Goal: Information Seeking & Learning: Find specific fact

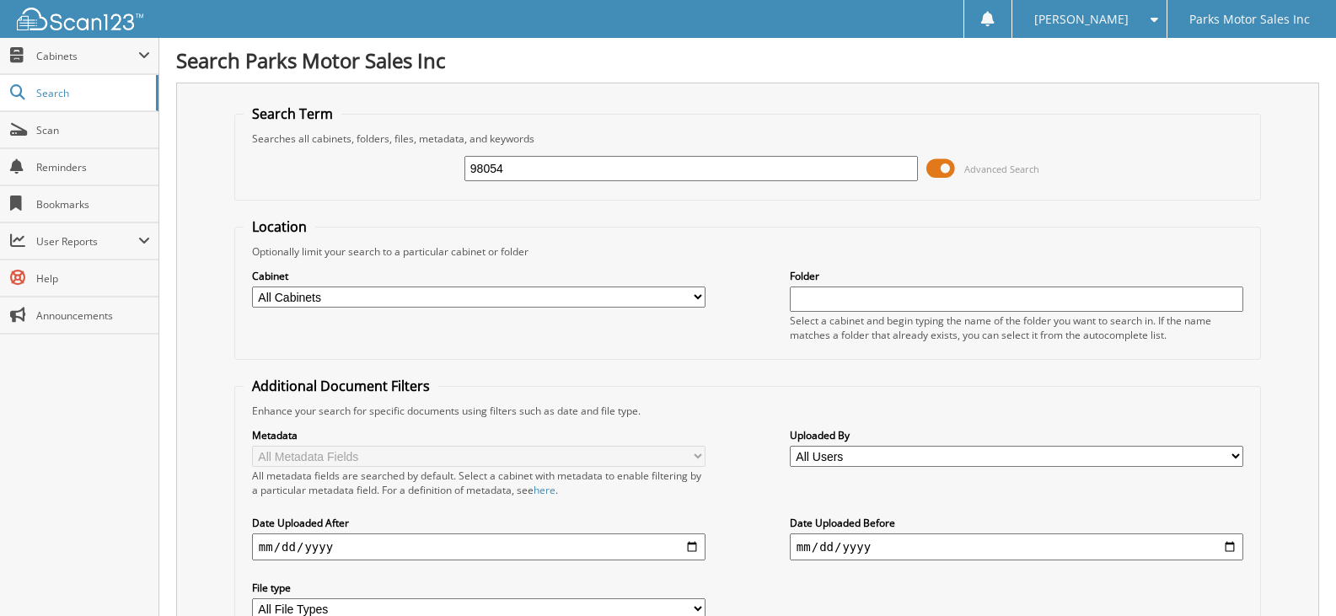
type input "98054"
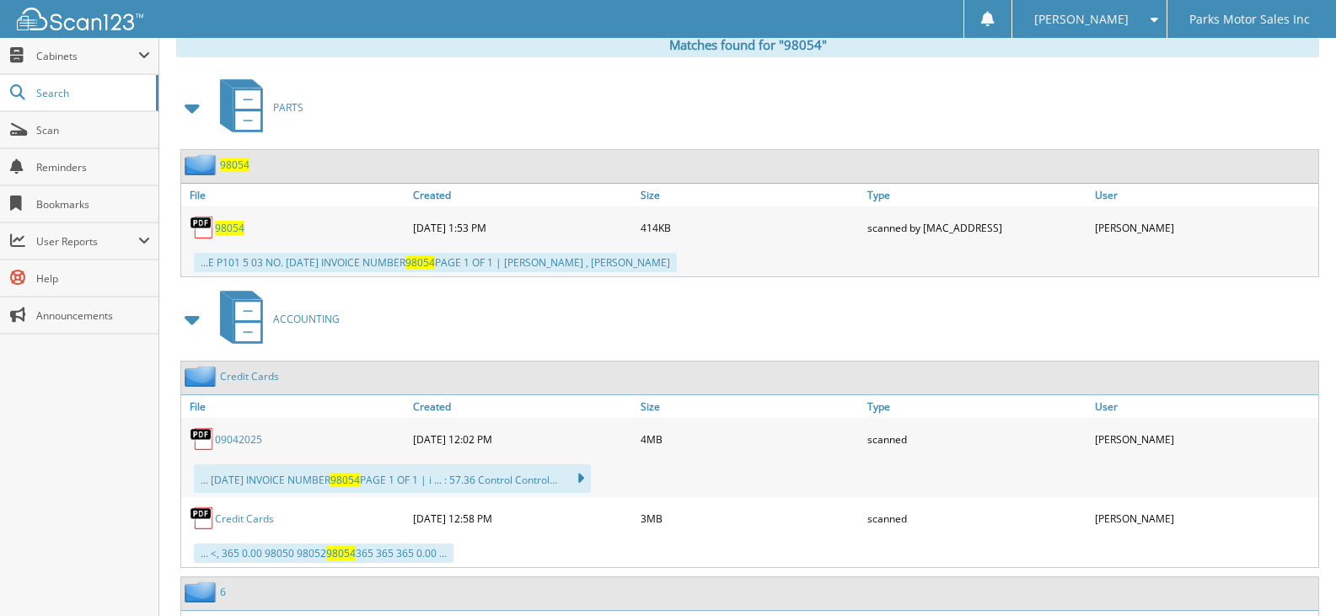
scroll to position [758, 0]
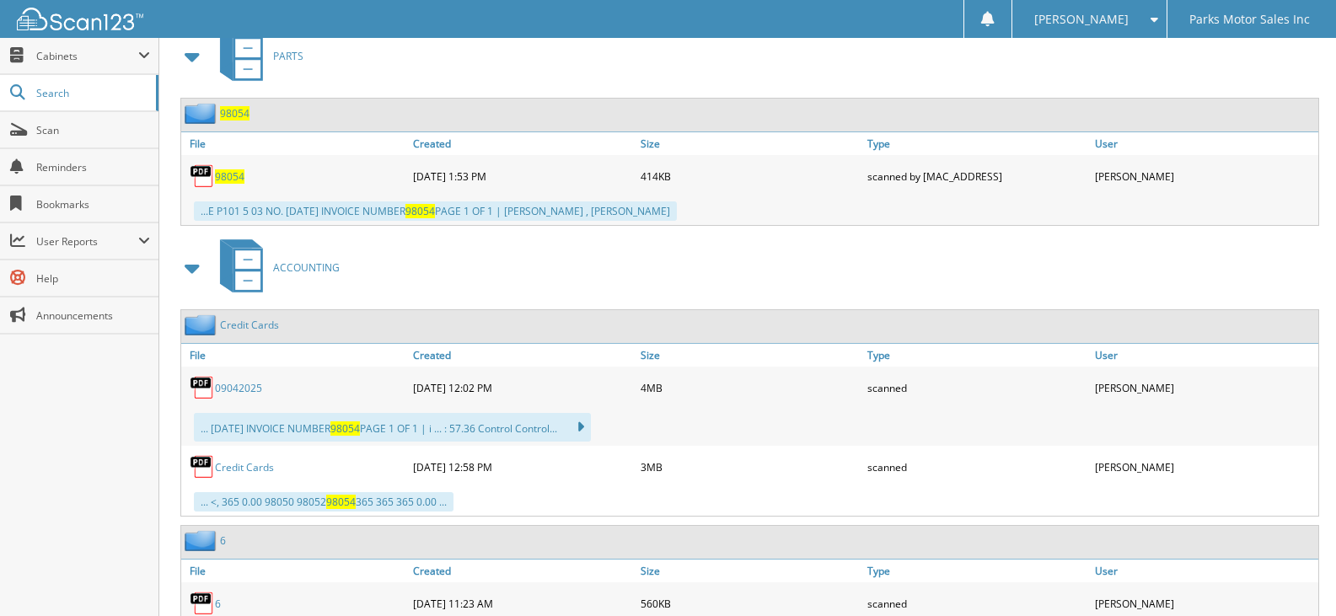
click at [229, 175] on span "98054" at bounding box center [229, 176] width 29 height 14
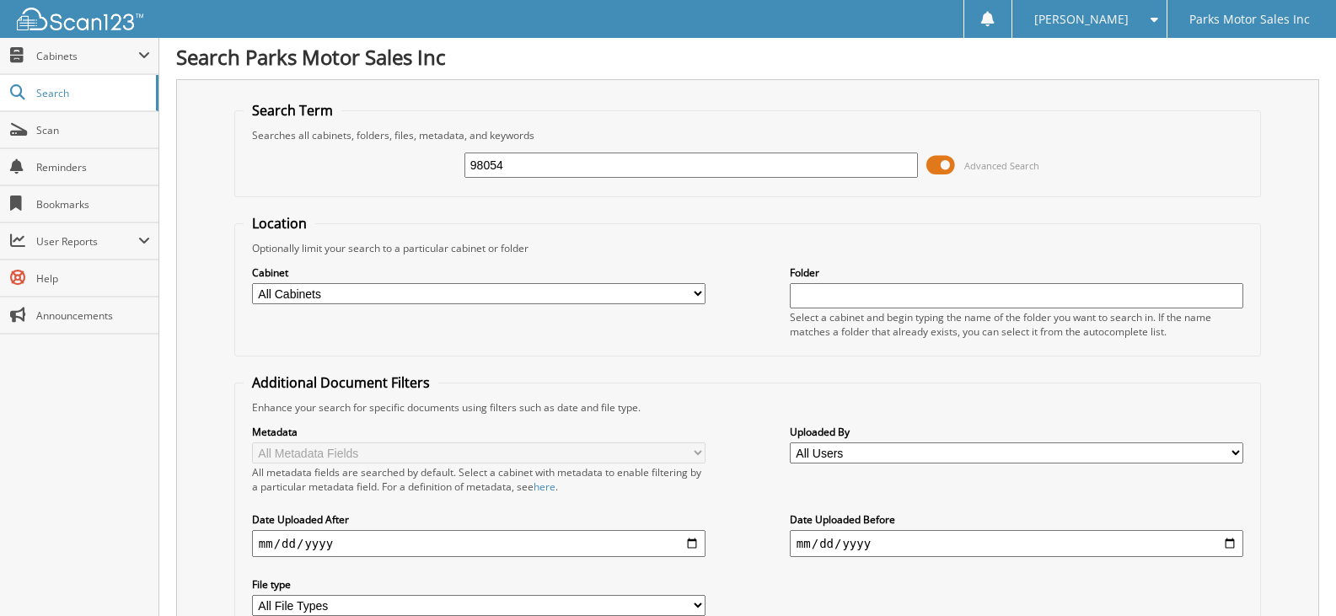
scroll to position [0, 0]
